Goal: Information Seeking & Learning: Learn about a topic

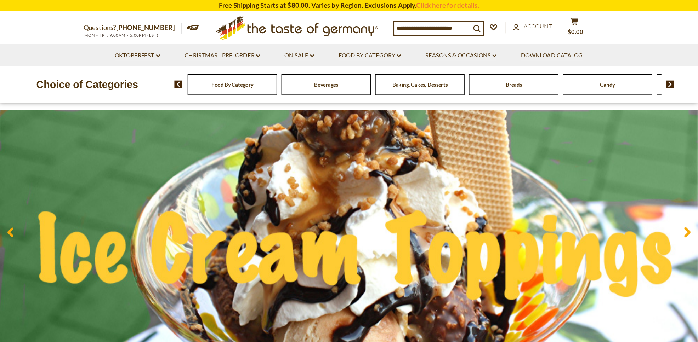
scroll to position [71, 0]
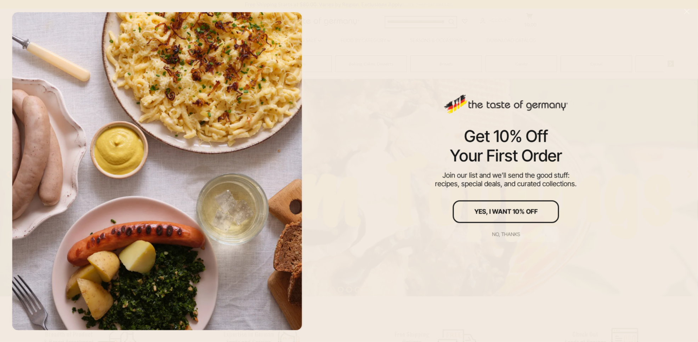
click at [518, 234] on div "No, thanks" at bounding box center [506, 234] width 28 height 5
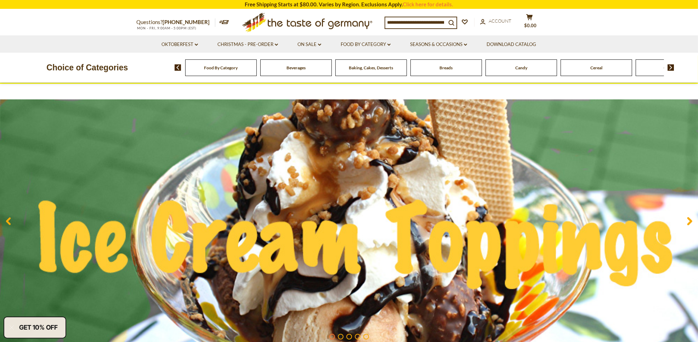
scroll to position [0, 0]
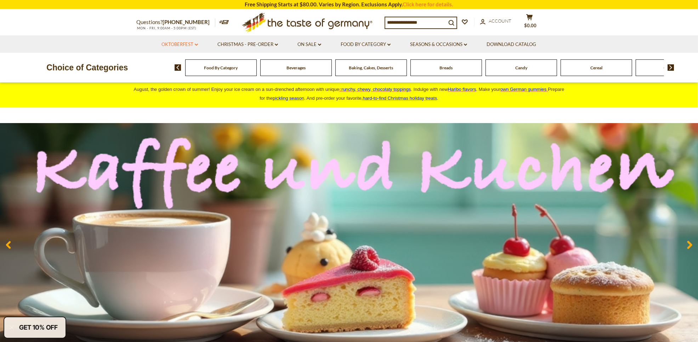
click at [190, 47] on link "Oktoberfest dropdown_arrow" at bounding box center [179, 45] width 36 height 8
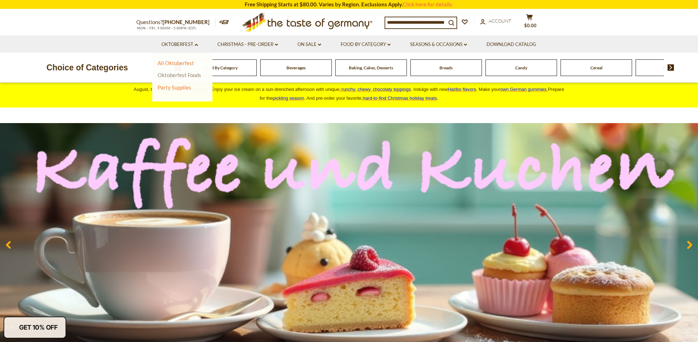
click at [191, 77] on link "Oktoberfest Foods" at bounding box center [180, 75] width 44 height 6
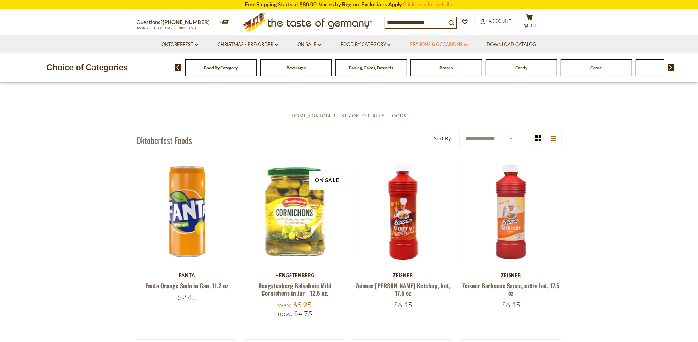
click at [458, 43] on link "Seasons & Occasions dropdown_arrow" at bounding box center [438, 45] width 57 height 8
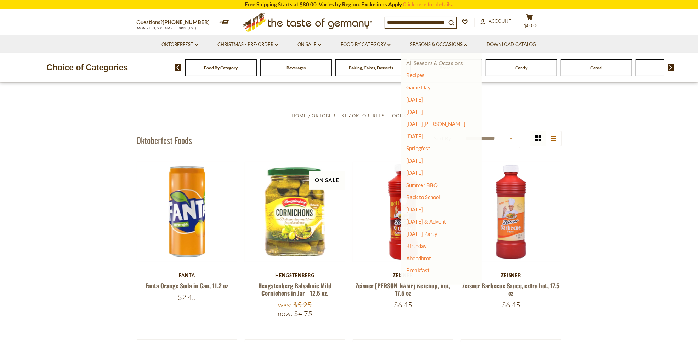
click at [425, 61] on link "All Seasons & Occasions" at bounding box center [434, 63] width 57 height 6
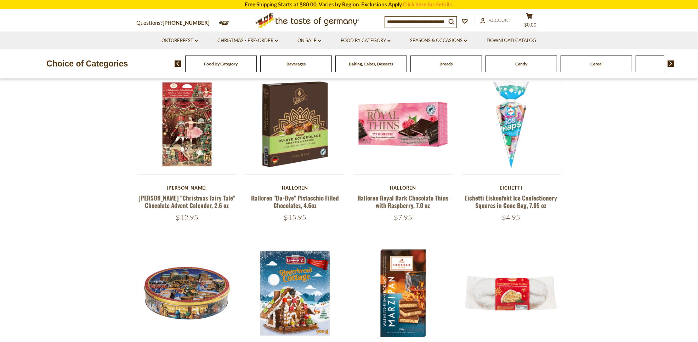
scroll to position [310, 0]
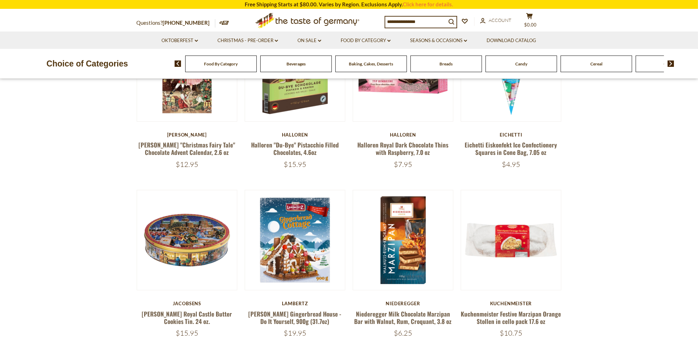
click at [175, 64] on img at bounding box center [178, 64] width 7 height 6
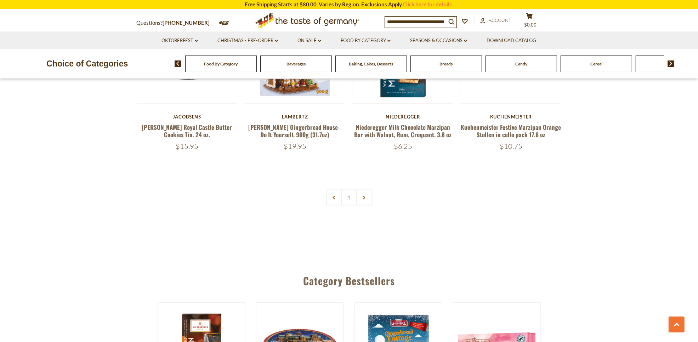
scroll to position [575, 0]
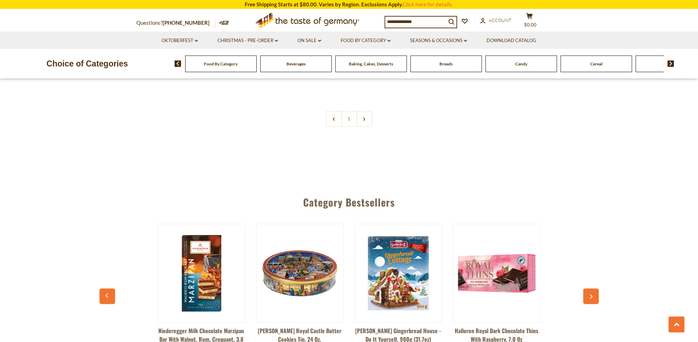
click at [177, 63] on img at bounding box center [178, 64] width 7 height 6
click at [671, 64] on img at bounding box center [670, 64] width 7 height 6
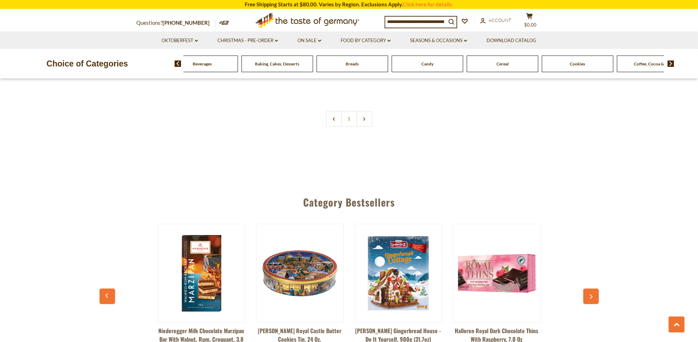
click at [671, 64] on img at bounding box center [670, 64] width 7 height 6
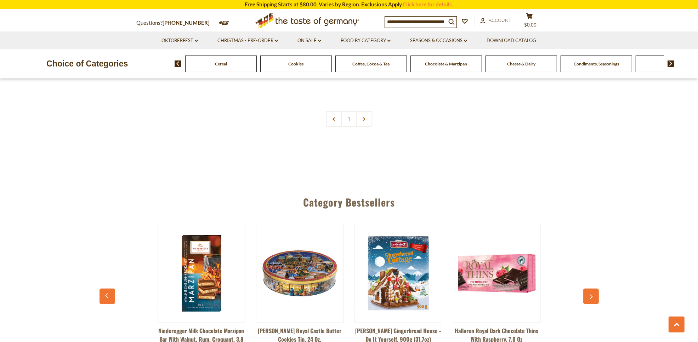
click at [671, 64] on img at bounding box center [670, 64] width 7 height 6
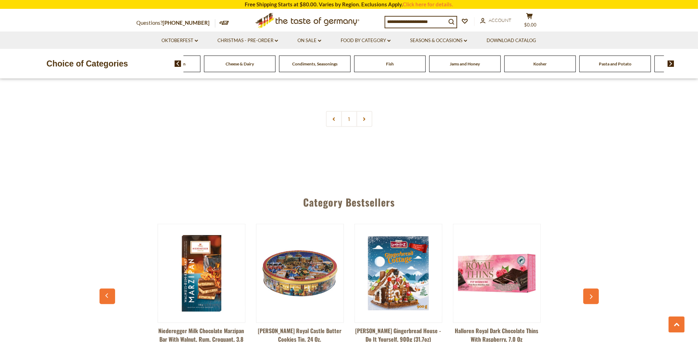
click at [671, 64] on img at bounding box center [670, 64] width 7 height 6
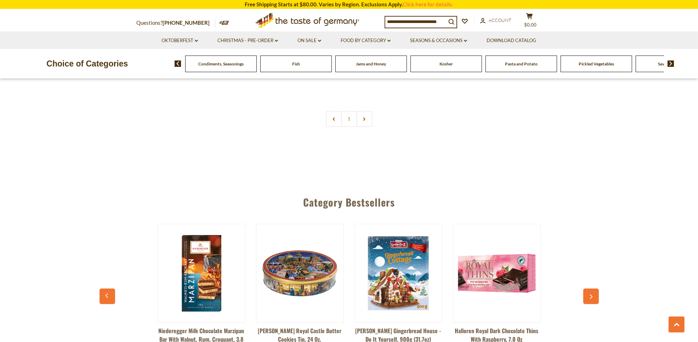
click at [671, 64] on img at bounding box center [670, 64] width 7 height 6
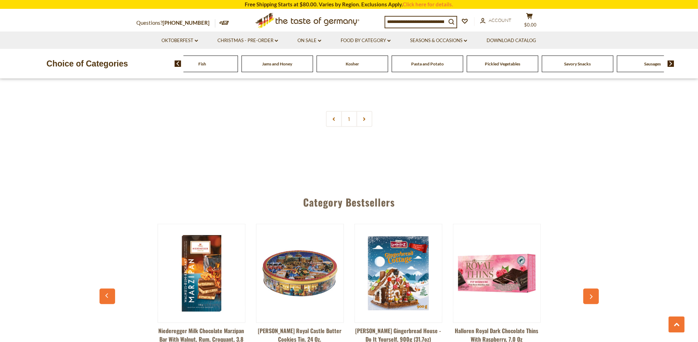
click at [671, 64] on img at bounding box center [670, 64] width 7 height 6
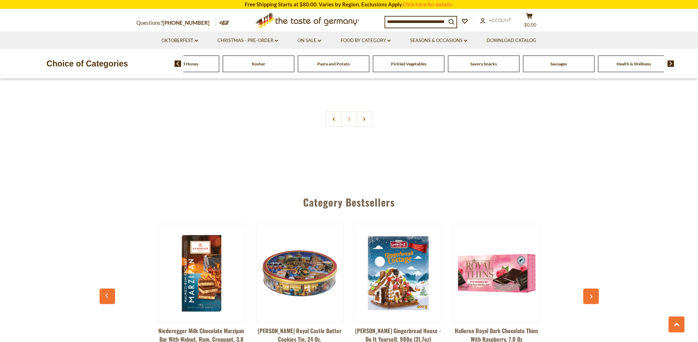
click at [671, 64] on img at bounding box center [670, 64] width 7 height 6
click at [286, 23] on icon at bounding box center [307, 19] width 104 height 13
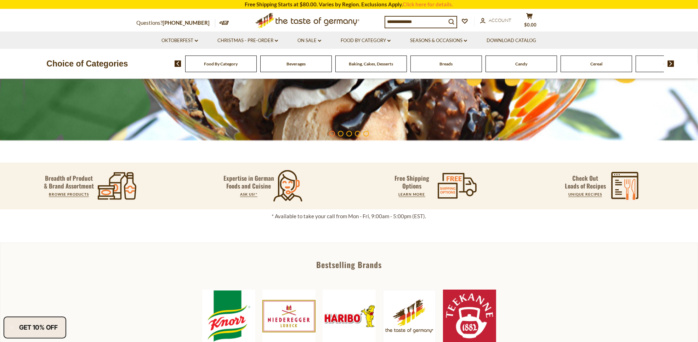
scroll to position [221, 0]
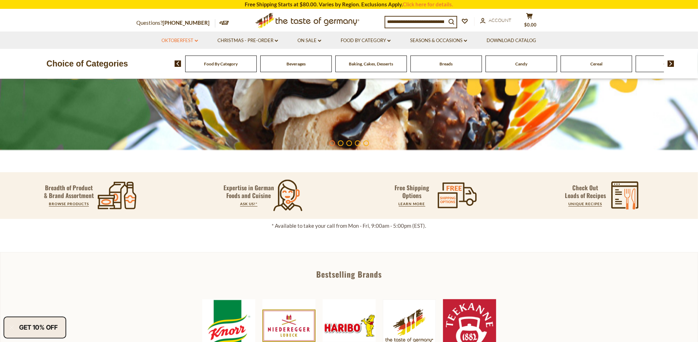
click at [190, 43] on link "Oktoberfest dropdown_arrow" at bounding box center [179, 41] width 36 height 8
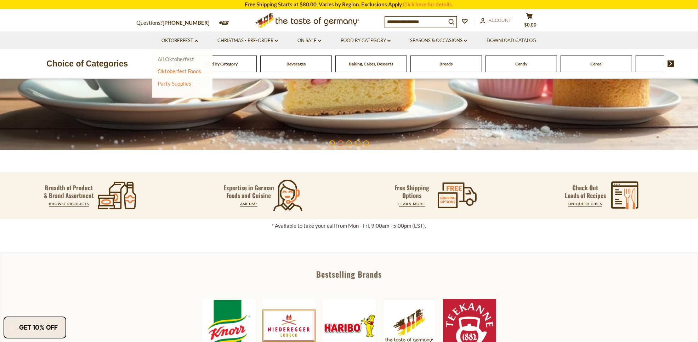
click at [186, 59] on link "All Oktoberfest" at bounding box center [176, 59] width 36 height 6
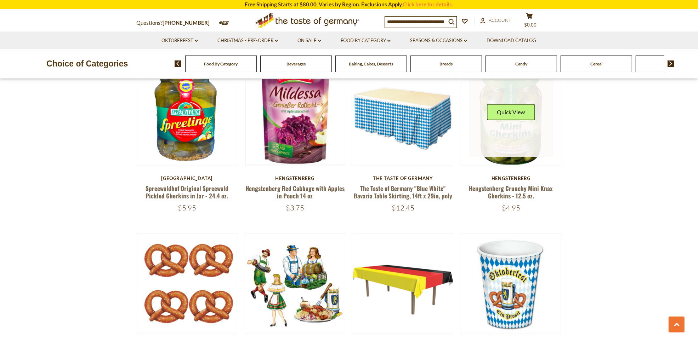
scroll to position [1504, 0]
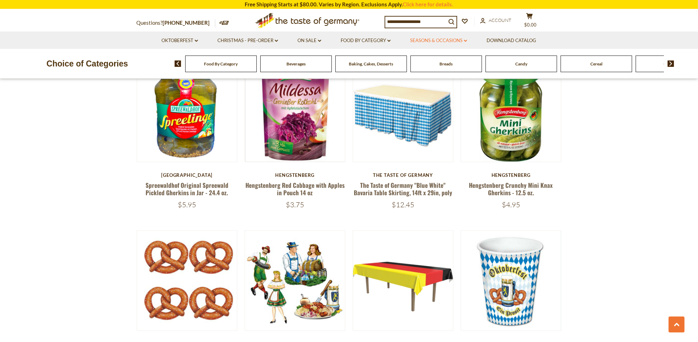
click at [436, 40] on link "Seasons & Occasions dropdown_arrow" at bounding box center [438, 41] width 57 height 8
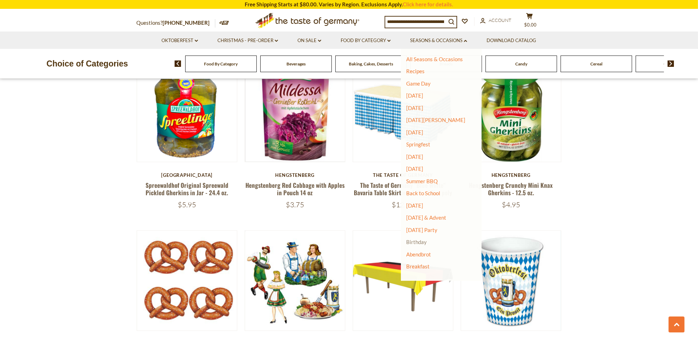
click at [419, 242] on link "Birthday" at bounding box center [416, 242] width 21 height 6
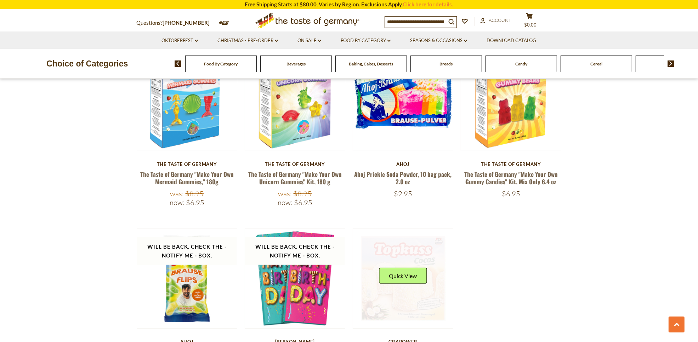
scroll to position [442, 0]
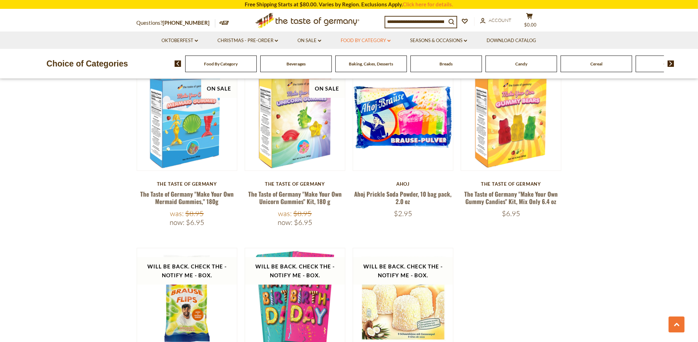
click at [381, 39] on link "Food By Category dropdown_arrow" at bounding box center [366, 41] width 50 height 8
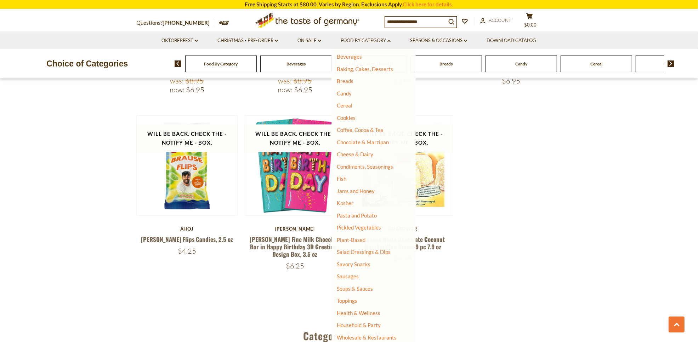
scroll to position [0, 0]
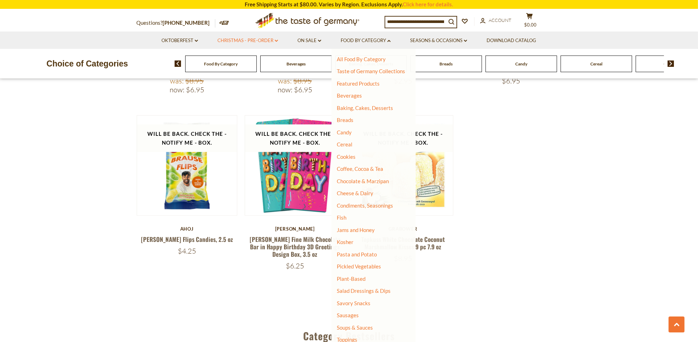
click at [275, 42] on link "Christmas - PRE-ORDER dropdown_arrow" at bounding box center [247, 41] width 61 height 8
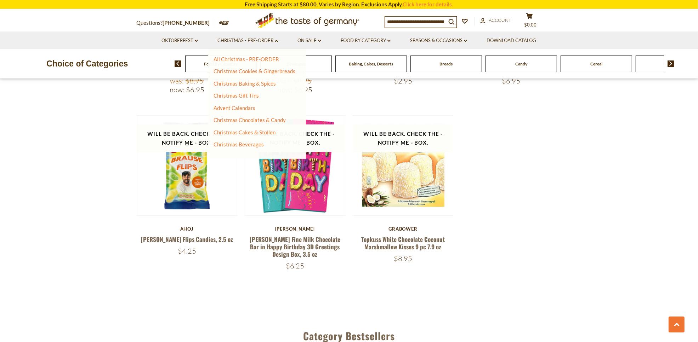
click at [587, 171] on section "**********" at bounding box center [349, 1] width 698 height 638
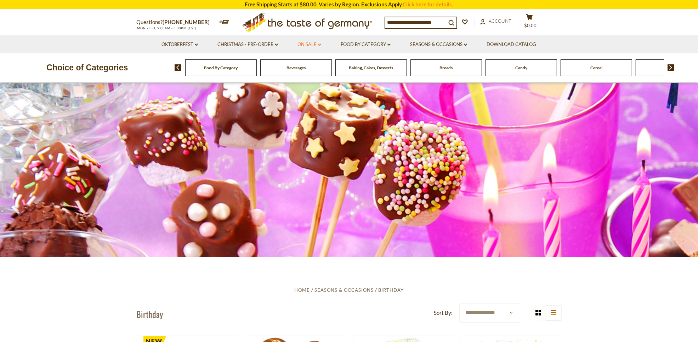
click at [318, 45] on link "On Sale dropdown_arrow" at bounding box center [309, 45] width 24 height 8
click at [316, 75] on link "Feature Sale" at bounding box center [307, 75] width 29 height 6
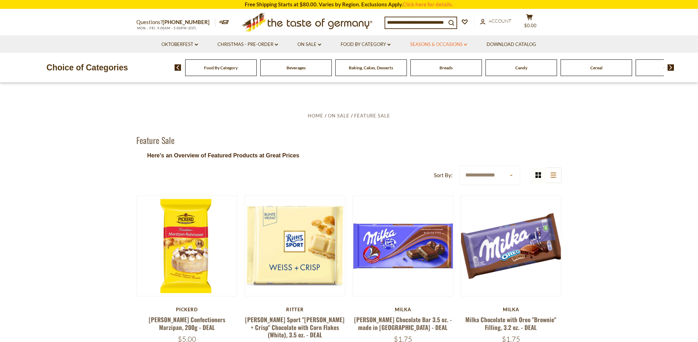
click at [433, 42] on link "Seasons & Occasions dropdown_arrow" at bounding box center [438, 45] width 57 height 8
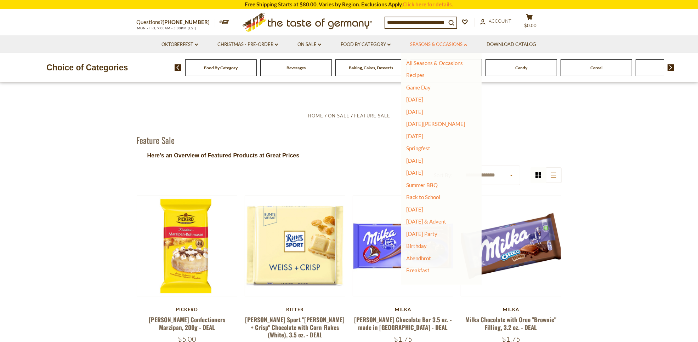
click at [431, 44] on link "Seasons & Occasions dropdown_arrow" at bounding box center [438, 45] width 57 height 8
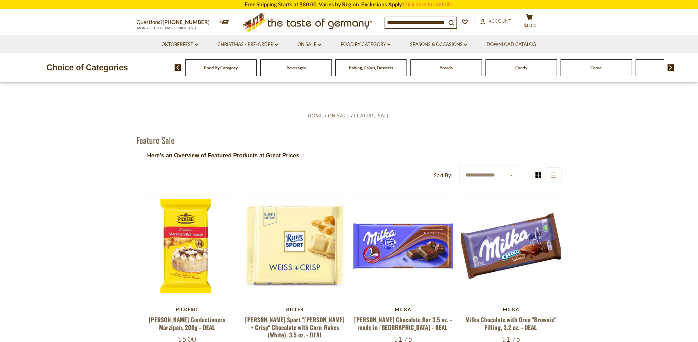
click at [417, 22] on input at bounding box center [415, 22] width 61 height 10
type input "*******"
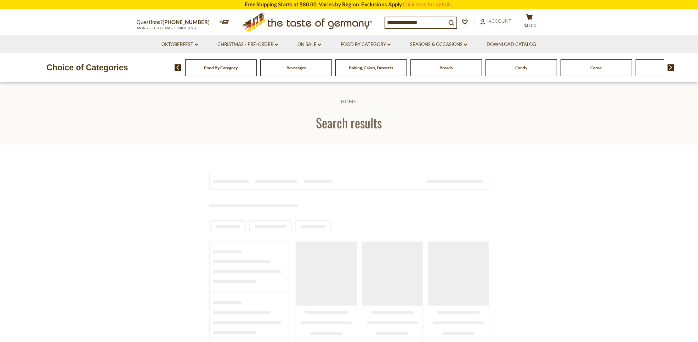
type input "*******"
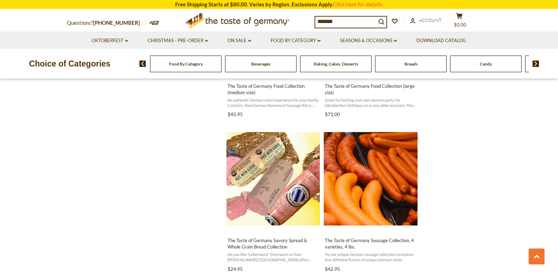
scroll to position [894, 0]
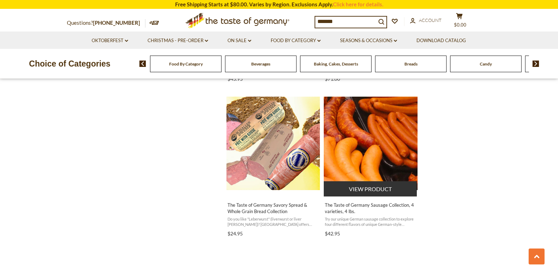
click at [367, 207] on span "The Taste of Germany Sausage Collection, 4 varieties, 4 lbs." at bounding box center [371, 208] width 92 height 13
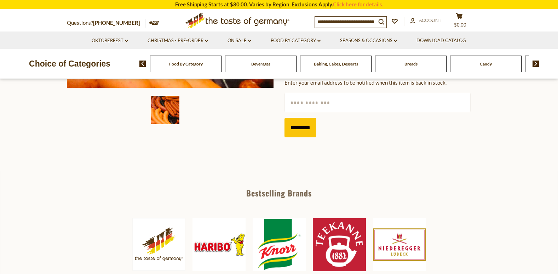
scroll to position [142, 0]
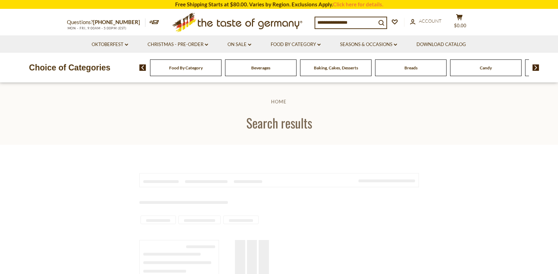
scroll to position [894, 0]
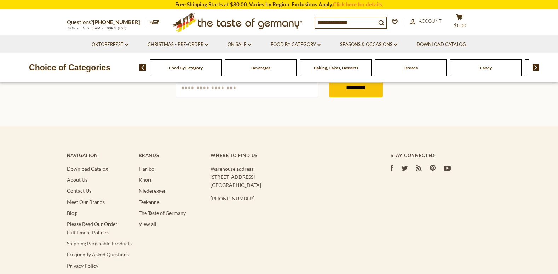
type input "*******"
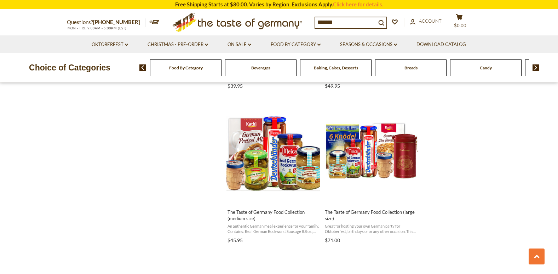
scroll to position [717, 0]
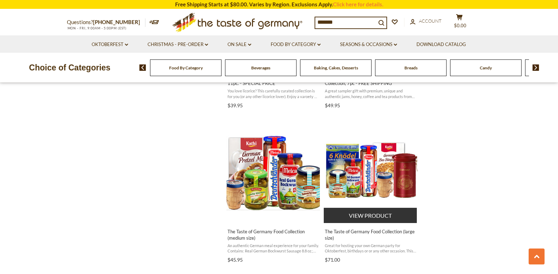
click at [384, 177] on img "The Taste of Germany Food Collection (large size)" at bounding box center [371, 170] width 94 height 56
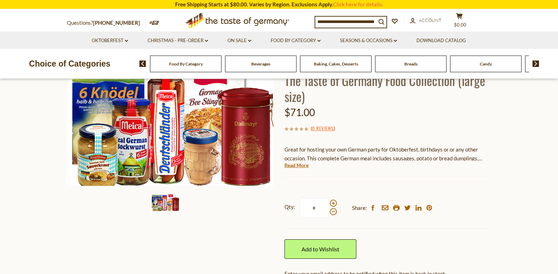
scroll to position [35, 0]
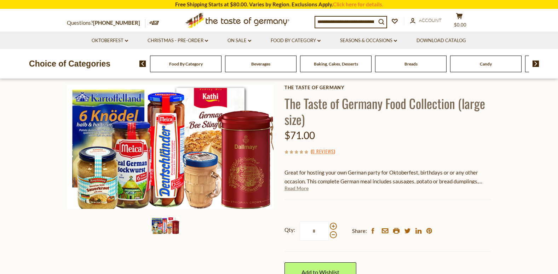
click at [294, 188] on link "Read More" at bounding box center [297, 188] width 24 height 7
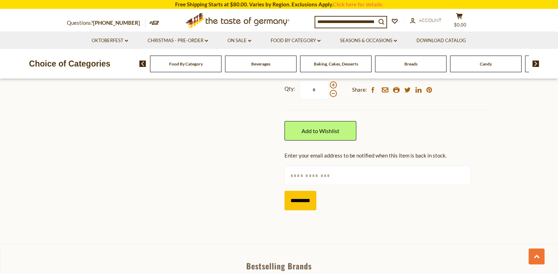
scroll to position [283, 0]
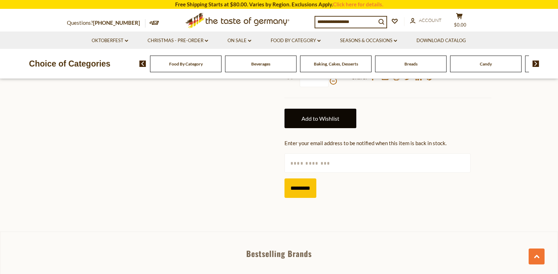
click at [315, 120] on link "Add to Wishlist" at bounding box center [321, 118] width 72 height 19
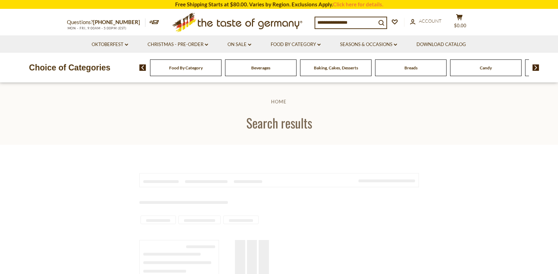
type input "*******"
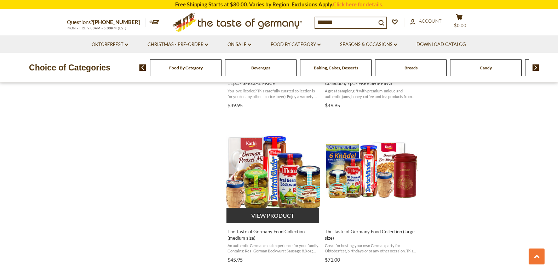
click at [295, 187] on img "The Taste of Germany Food Collection (medium size)" at bounding box center [274, 170] width 94 height 94
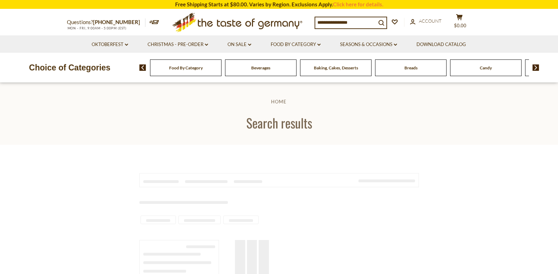
scroll to position [717, 0]
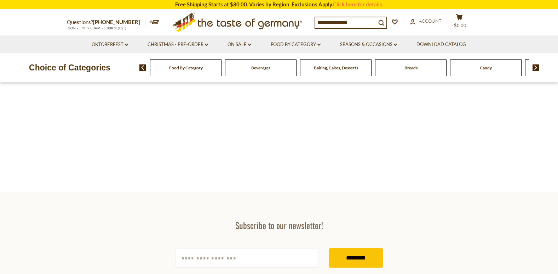
type input "*******"
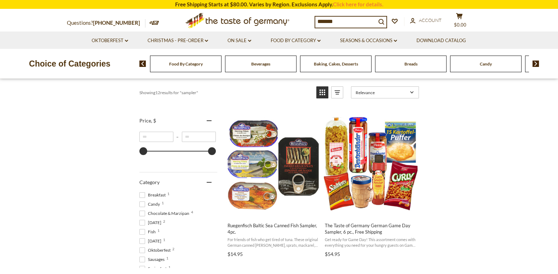
scroll to position [80, 0]
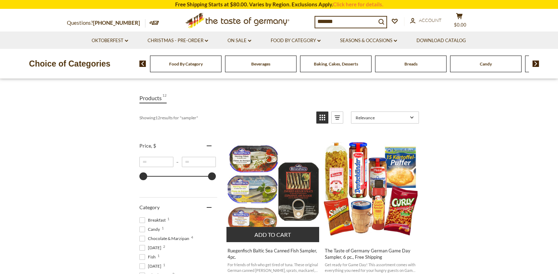
click at [308, 192] on img "Ruegenfisch Baltic Sea Canned Fish Sampler, 4pc." at bounding box center [274, 189] width 94 height 94
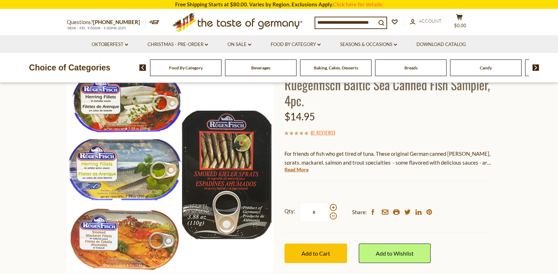
scroll to position [35, 0]
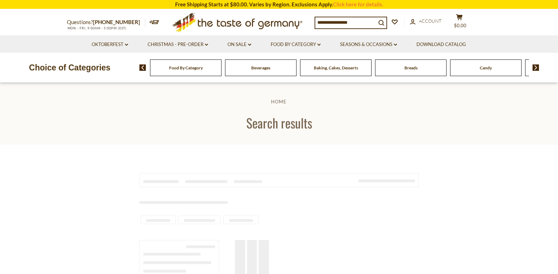
scroll to position [80, 0]
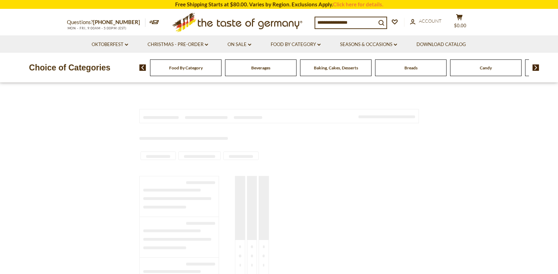
type input "*******"
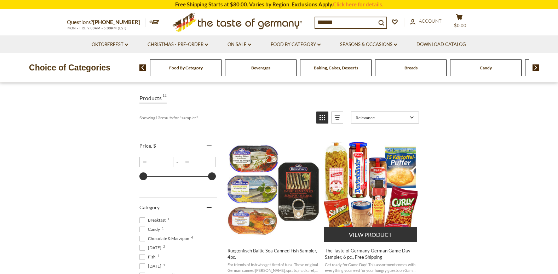
click at [395, 206] on img "The Taste of Germany German Game Day Sampler, 6 pc., Free Shipping" at bounding box center [371, 189] width 94 height 94
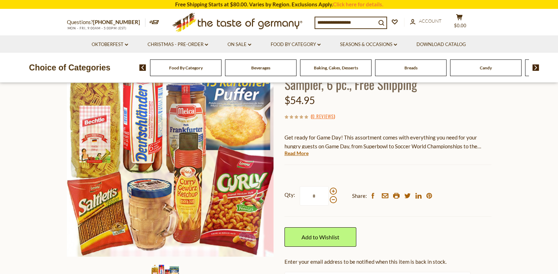
scroll to position [71, 0]
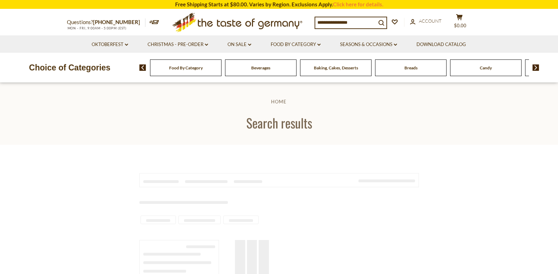
scroll to position [78, 0]
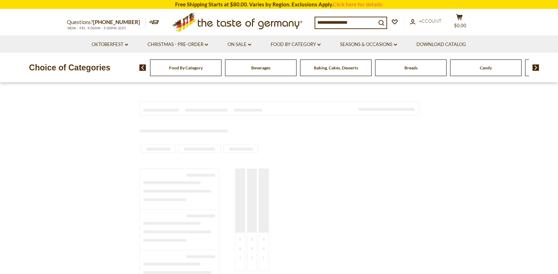
type input "*******"
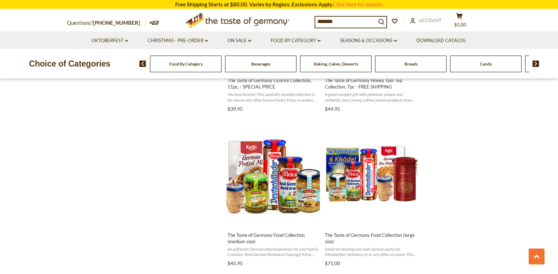
scroll to position [715, 0]
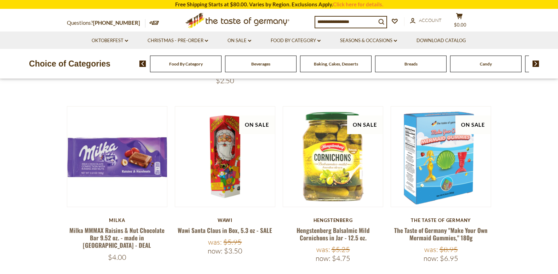
scroll to position [270, 0]
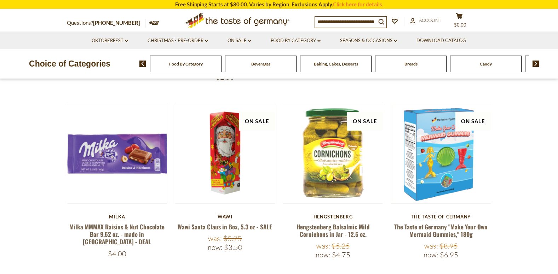
click at [535, 64] on img at bounding box center [536, 64] width 7 height 6
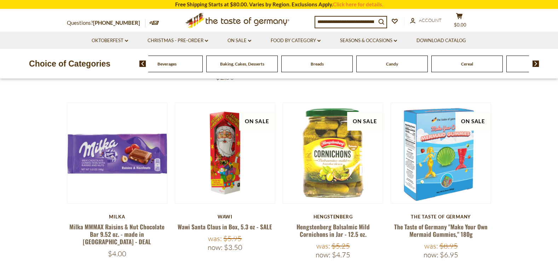
click at [535, 64] on img at bounding box center [536, 64] width 7 height 6
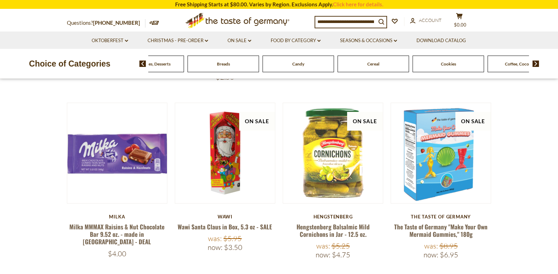
click at [535, 64] on img at bounding box center [536, 64] width 7 height 6
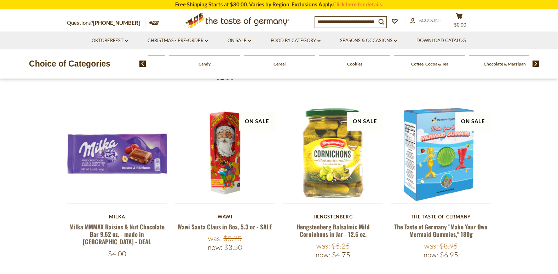
click at [535, 64] on img at bounding box center [536, 64] width 7 height 6
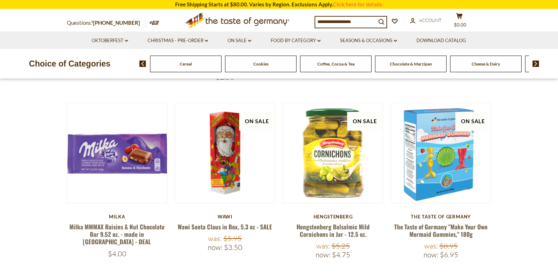
click at [535, 64] on img at bounding box center [536, 64] width 7 height 6
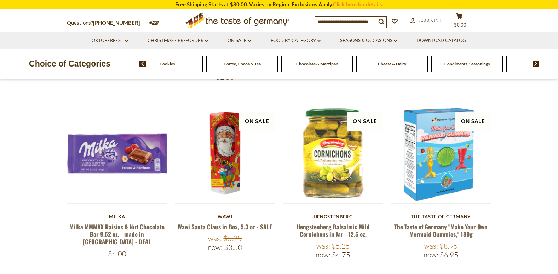
click at [535, 64] on img at bounding box center [536, 64] width 7 height 6
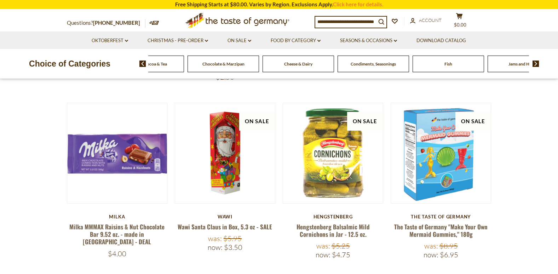
click at [535, 64] on img at bounding box center [536, 64] width 7 height 6
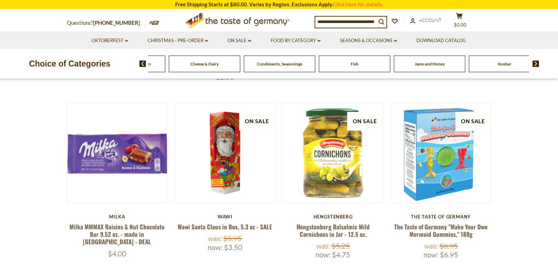
click at [535, 64] on img at bounding box center [536, 64] width 7 height 6
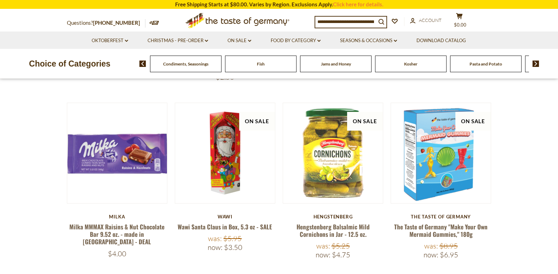
click at [535, 64] on img at bounding box center [536, 64] width 7 height 6
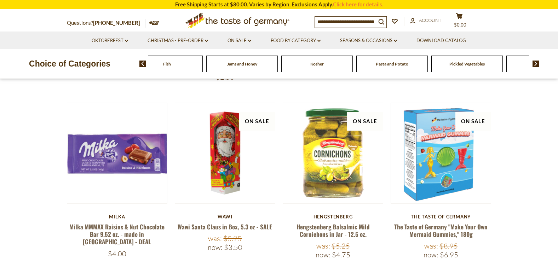
click at [535, 64] on img at bounding box center [536, 64] width 7 height 6
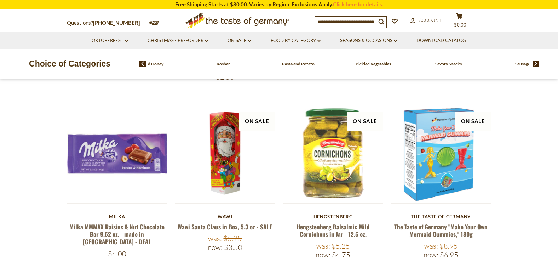
click at [535, 64] on img at bounding box center [536, 64] width 7 height 6
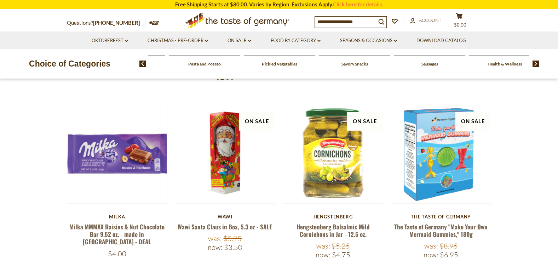
click at [430, 64] on span "Sausages" at bounding box center [430, 63] width 17 height 5
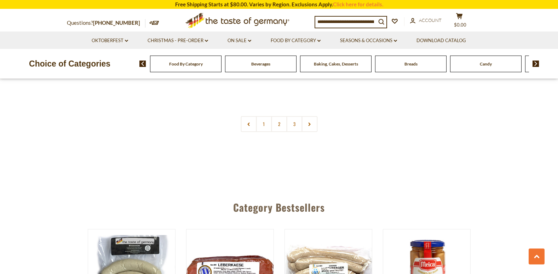
scroll to position [1805, 0]
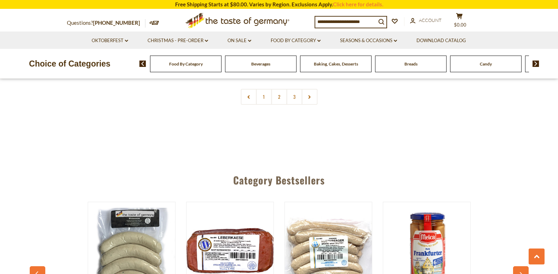
click at [436, 226] on img at bounding box center [426, 251] width 87 height 87
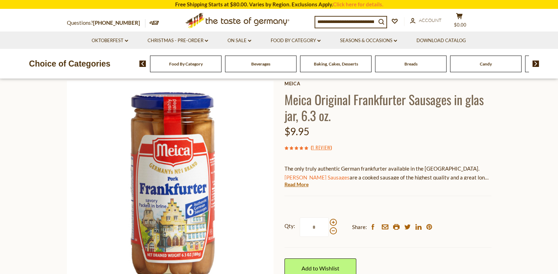
scroll to position [35, 0]
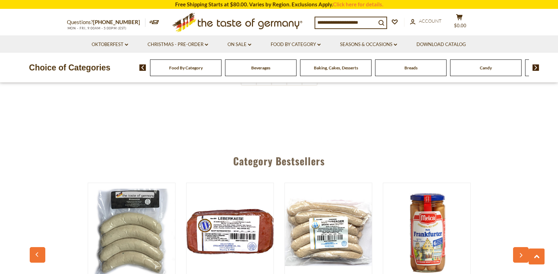
scroll to position [1841, 0]
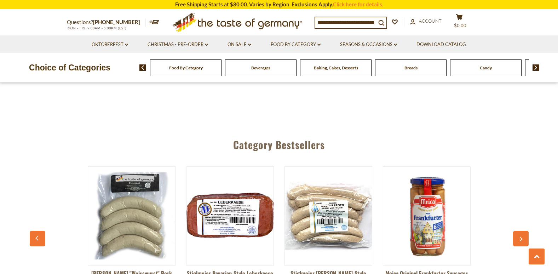
click at [524, 231] on button "button" at bounding box center [521, 239] width 16 height 16
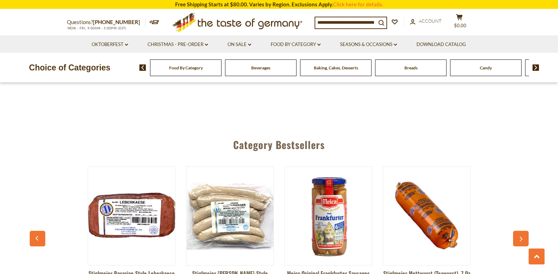
click at [524, 231] on button "button" at bounding box center [521, 239] width 16 height 16
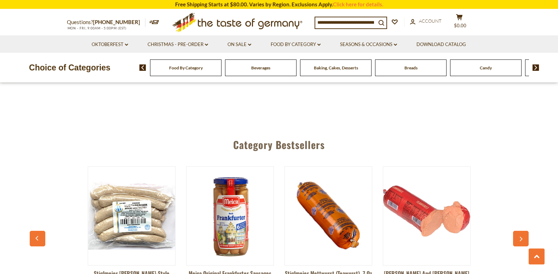
click at [524, 231] on button "button" at bounding box center [521, 239] width 16 height 16
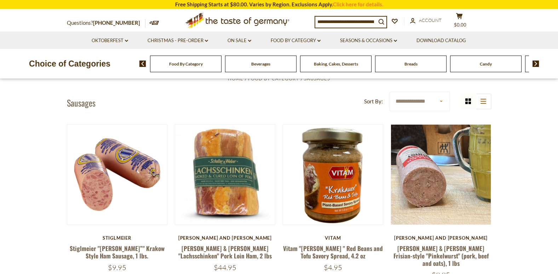
scroll to position [0, 0]
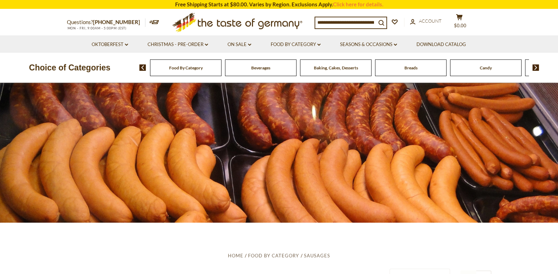
click at [222, 70] on div "Breads" at bounding box center [186, 67] width 72 height 17
click at [411, 68] on span "Breads" at bounding box center [411, 67] width 13 height 5
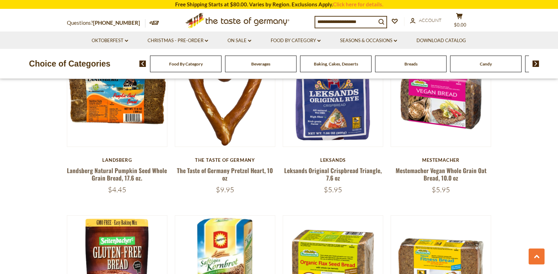
scroll to position [602, 0]
